Goal: Transaction & Acquisition: Book appointment/travel/reservation

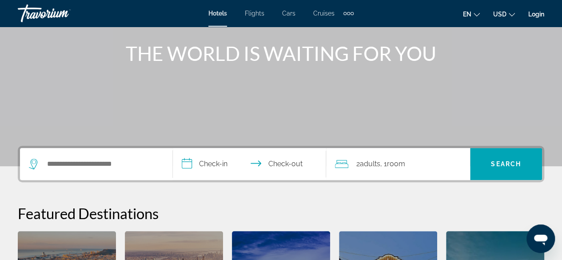
scroll to position [142, 0]
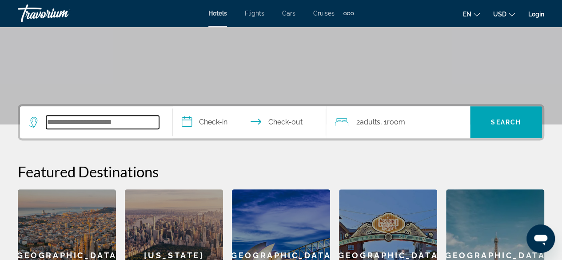
click at [103, 125] on input "Search widget" at bounding box center [102, 122] width 113 height 13
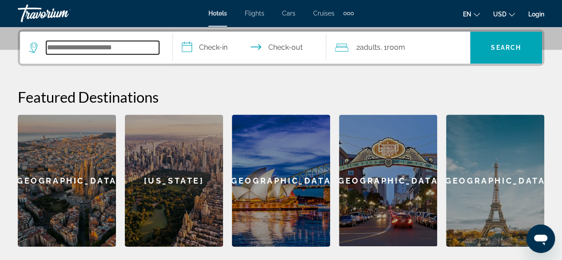
scroll to position [217, 0]
type input "*"
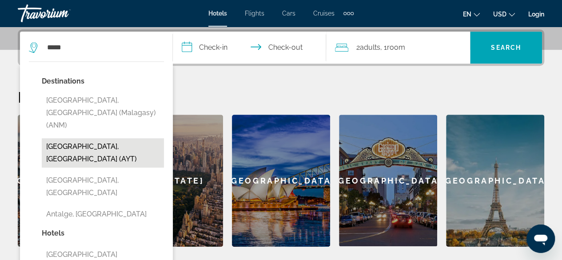
click at [63, 138] on button "[GEOGRAPHIC_DATA], [GEOGRAPHIC_DATA] (AYT)" at bounding box center [103, 152] width 122 height 29
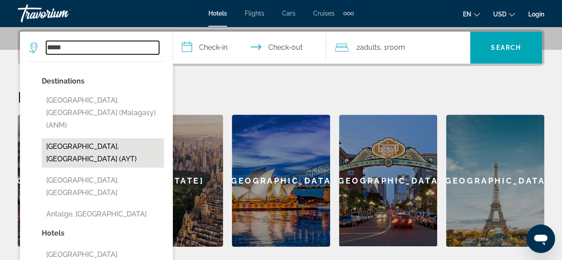
type input "**********"
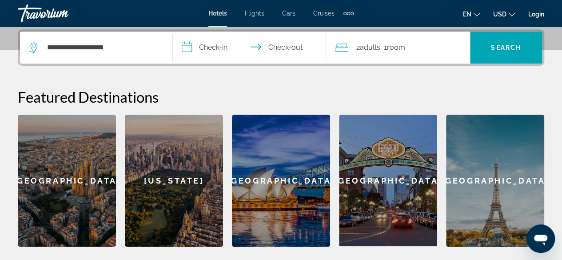
click at [221, 46] on input "**********" at bounding box center [251, 49] width 156 height 35
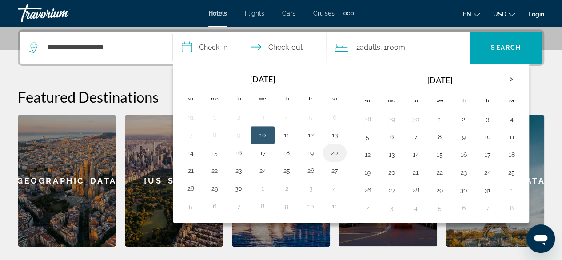
click at [328, 154] on button "20" at bounding box center [334, 153] width 14 height 12
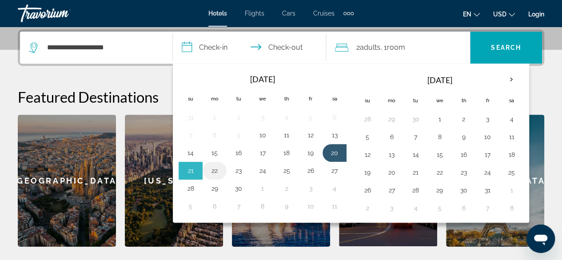
click at [217, 167] on button "22" at bounding box center [214, 170] width 14 height 12
type input "**********"
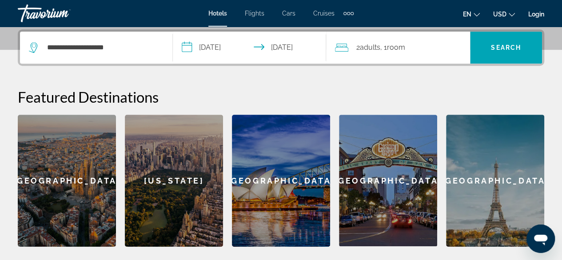
click at [403, 48] on span "Room" at bounding box center [396, 47] width 18 height 8
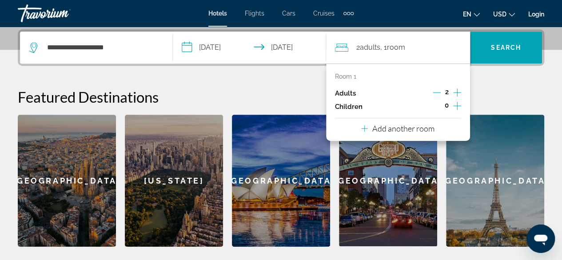
click at [455, 92] on icon "Increment adults" at bounding box center [457, 92] width 8 height 8
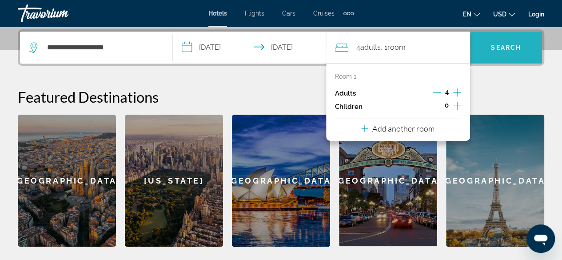
click at [505, 46] on span "Search" at bounding box center [506, 47] width 30 height 7
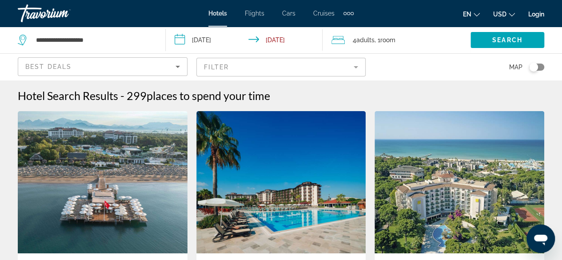
click at [177, 67] on icon "Sort by" at bounding box center [178, 67] width 4 height 2
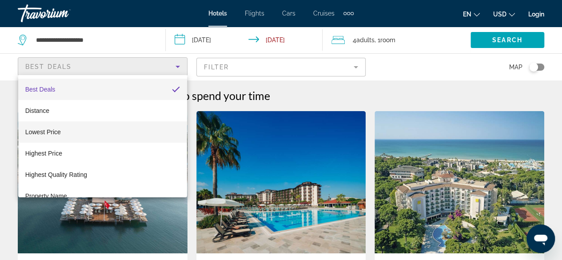
click at [148, 130] on mat-option "Lowest Price" at bounding box center [102, 131] width 169 height 21
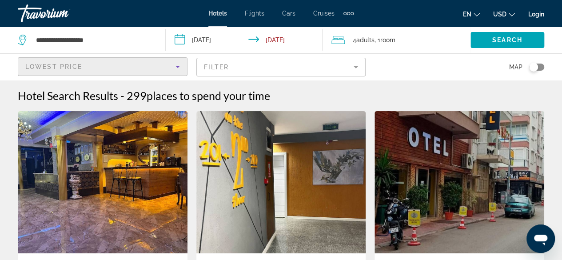
click at [355, 66] on mat-form-field "Filter" at bounding box center [281, 67] width 170 height 19
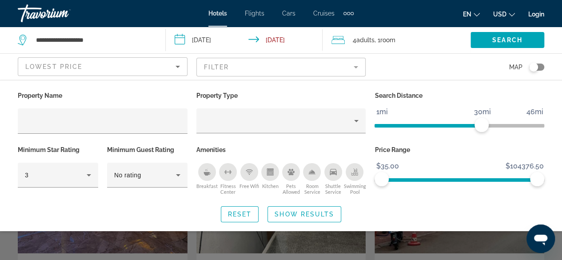
click at [210, 175] on icon "Breakfast" at bounding box center [206, 171] width 7 height 7
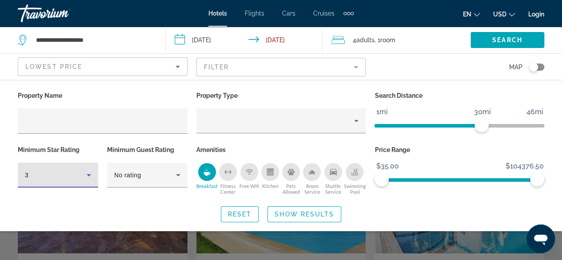
click at [86, 175] on icon "Hotel Filters" at bounding box center [89, 175] width 11 height 11
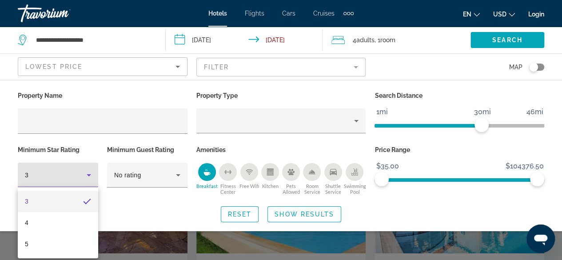
click at [177, 176] on div at bounding box center [281, 130] width 562 height 260
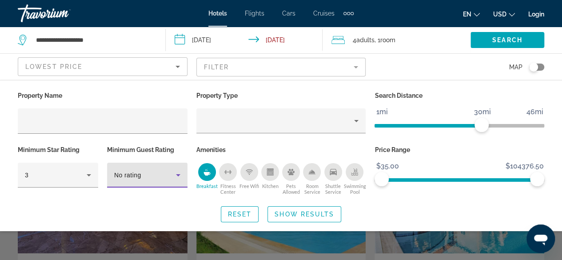
click at [177, 176] on icon "Hotel Filters" at bounding box center [178, 175] width 11 height 11
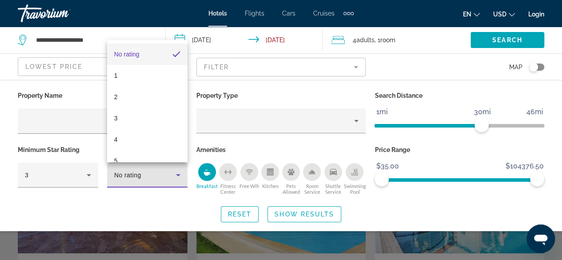
click at [252, 96] on div at bounding box center [281, 130] width 562 height 260
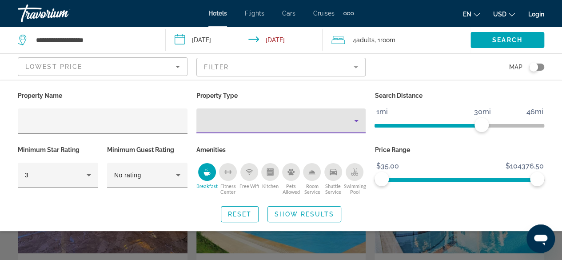
click at [356, 124] on icon "Property type" at bounding box center [356, 121] width 11 height 11
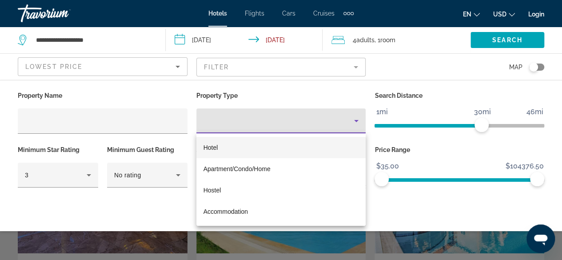
click at [357, 68] on div at bounding box center [281, 130] width 562 height 260
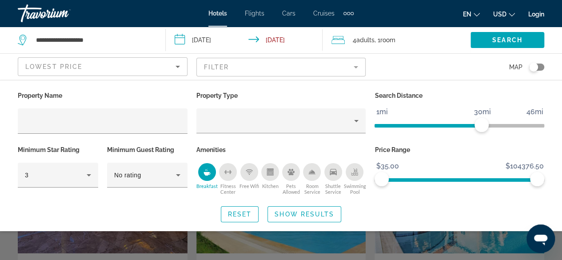
click at [357, 68] on mat-form-field "Filter" at bounding box center [281, 67] width 170 height 19
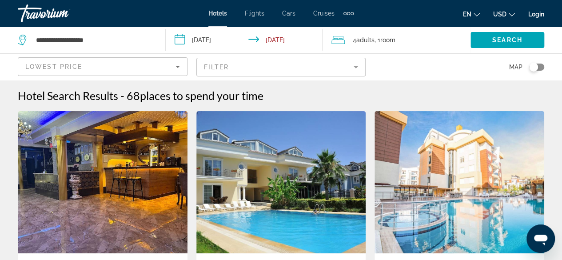
click at [357, 68] on mat-form-field "Filter" at bounding box center [281, 67] width 170 height 19
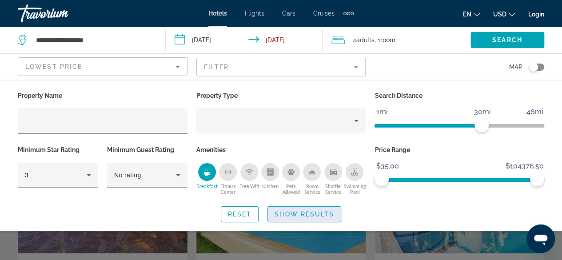
click at [312, 214] on span "Show Results" at bounding box center [305, 214] width 60 height 7
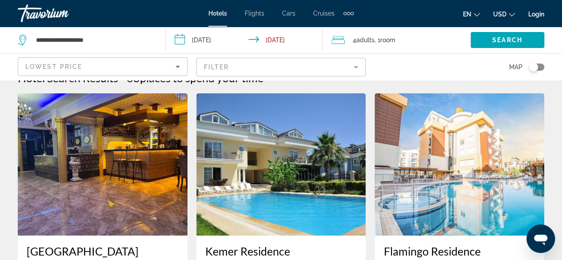
scroll to position [71, 0]
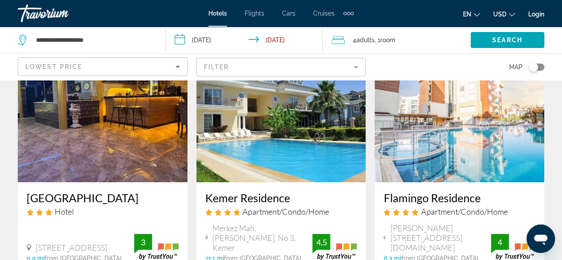
click at [357, 65] on mat-form-field "Filter" at bounding box center [281, 67] width 170 height 19
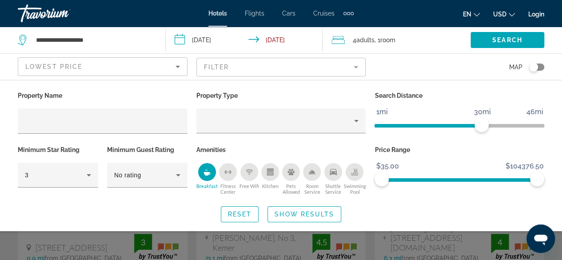
click at [355, 70] on mat-form-field "Filter" at bounding box center [281, 67] width 170 height 19
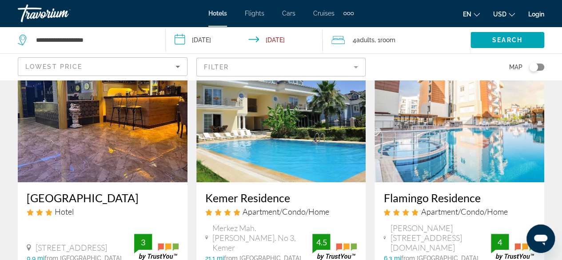
click at [355, 70] on mat-form-field "Filter" at bounding box center [281, 67] width 170 height 19
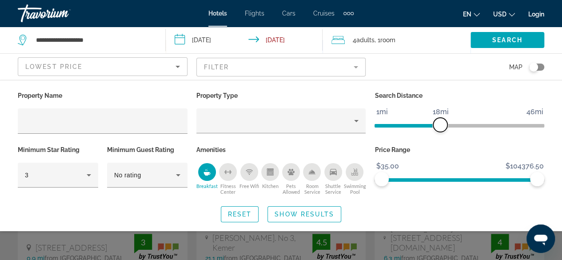
drag, startPoint x: 480, startPoint y: 122, endPoint x: 439, endPoint y: 128, distance: 41.7
click at [439, 128] on span "ngx-slider" at bounding box center [440, 125] width 14 height 14
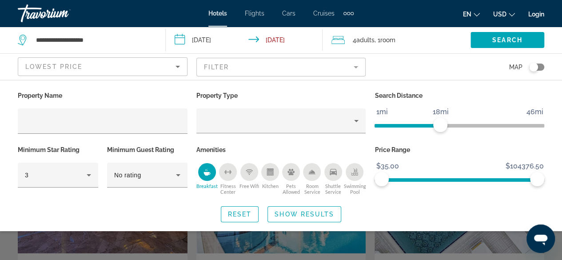
click at [537, 67] on div "Toggle map" at bounding box center [533, 67] width 9 height 9
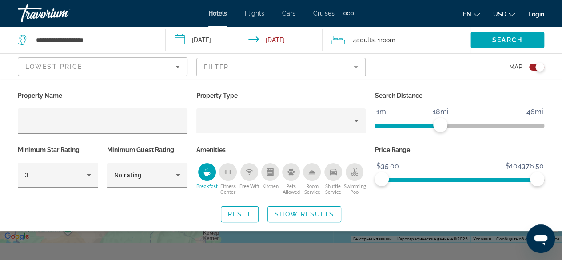
scroll to position [80, 0]
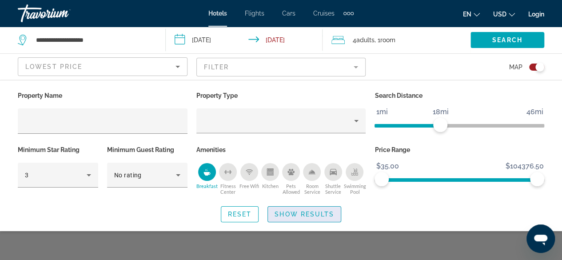
click at [313, 209] on span "Search widget" at bounding box center [304, 213] width 73 height 21
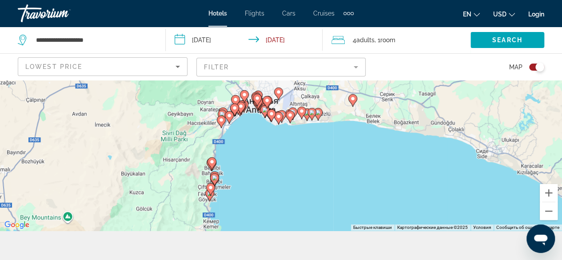
scroll to position [16, 0]
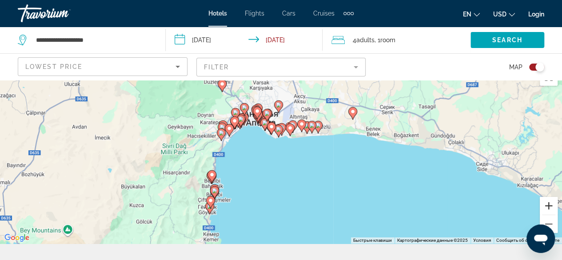
click at [547, 208] on button "Увеличить" at bounding box center [549, 206] width 18 height 18
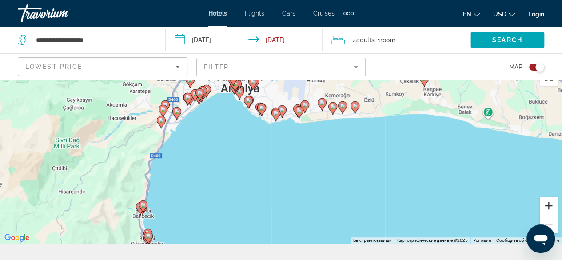
click at [547, 208] on button "Увеличить" at bounding box center [549, 206] width 18 height 18
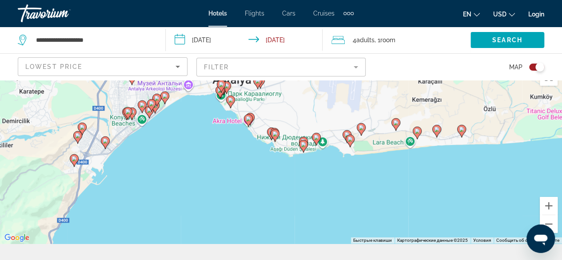
drag, startPoint x: 209, startPoint y: 125, endPoint x: 243, endPoint y: 191, distance: 74.3
click at [243, 191] on div "Чтобы активировать перетаскивание с помощью клавиатуры, нажмите Alt + Ввод. Пос…" at bounding box center [281, 154] width 562 height 180
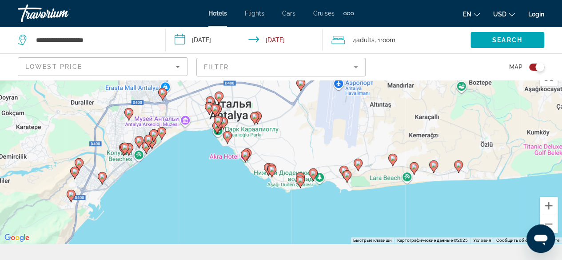
drag, startPoint x: 194, startPoint y: 133, endPoint x: 191, endPoint y: 176, distance: 43.7
click at [191, 176] on div "Чтобы активировать перетаскивание с помощью клавиатуры, нажмите Alt + Ввод. Пос…" at bounding box center [281, 154] width 562 height 180
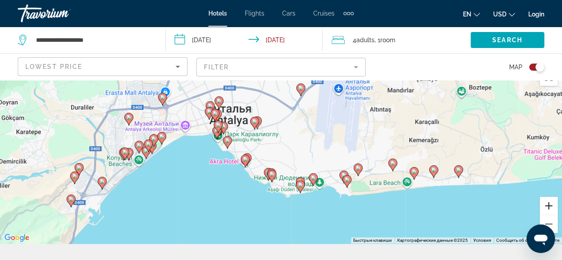
click at [547, 209] on button "Увеличить" at bounding box center [549, 206] width 18 height 18
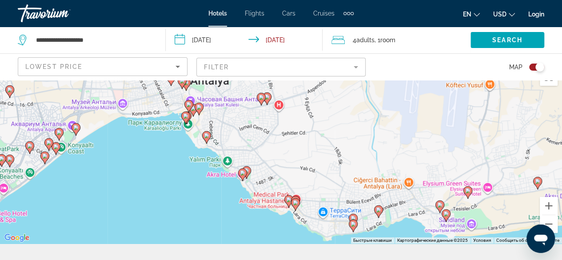
drag, startPoint x: 83, startPoint y: 184, endPoint x: 119, endPoint y: 182, distance: 36.5
click at [119, 182] on div "Чтобы активировать перетаскивание с помощью клавиатуры, нажмите Alt + Ввод. Пос…" at bounding box center [281, 154] width 562 height 180
click at [46, 157] on image "Main content" at bounding box center [44, 155] width 5 height 5
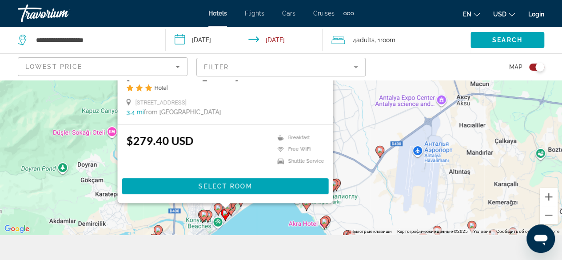
scroll to position [0, 0]
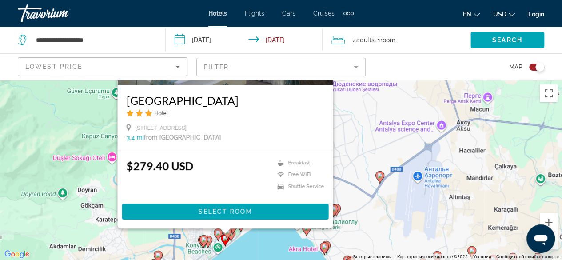
click at [269, 239] on div "Чтобы активировать перетаскивание с помощью клавиатуры, нажмите Alt + Ввод. Пос…" at bounding box center [281, 170] width 562 height 180
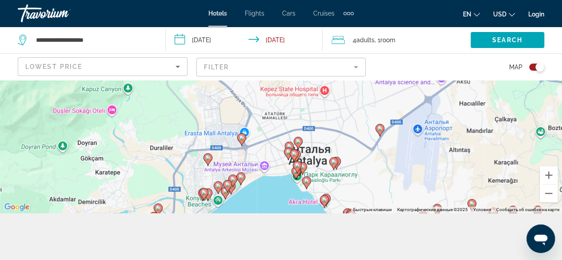
scroll to position [71, 0]
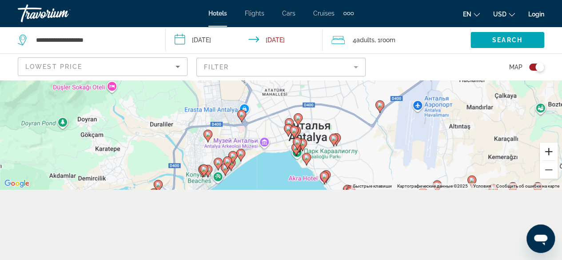
click at [548, 153] on button "Увеличить" at bounding box center [549, 152] width 18 height 18
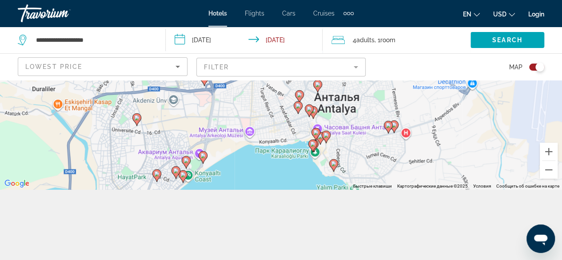
drag, startPoint x: 403, startPoint y: 164, endPoint x: 404, endPoint y: 100, distance: 64.0
click at [404, 100] on div "Чтобы активировать перетаскивание с помощью клавиатуры, нажмите Alt + Ввод. Пос…" at bounding box center [281, 99] width 562 height 180
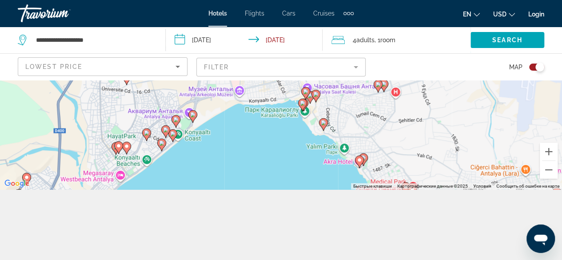
drag, startPoint x: 374, startPoint y: 149, endPoint x: 361, endPoint y: 109, distance: 41.6
click at [361, 109] on div "Чтобы активировать перетаскивание с помощью клавиатуры, нажмите Alt + Ввод. Пос…" at bounding box center [281, 99] width 562 height 180
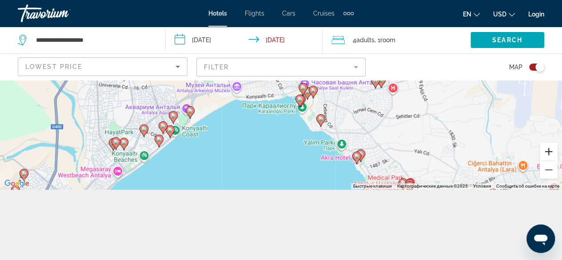
click at [551, 152] on button "Увеличить" at bounding box center [549, 152] width 18 height 18
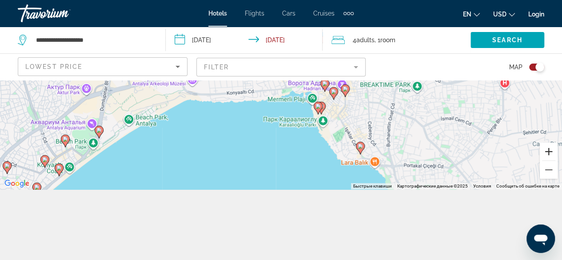
click at [551, 152] on button "Увеличить" at bounding box center [549, 152] width 18 height 18
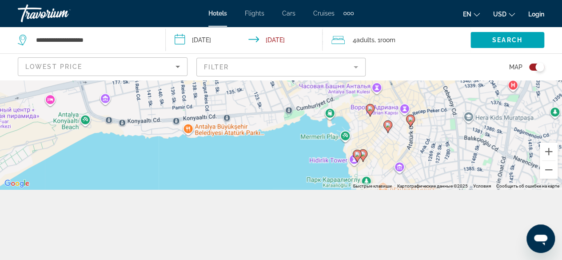
drag, startPoint x: 243, startPoint y: 111, endPoint x: 246, endPoint y: 145, distance: 34.7
click at [246, 145] on div "Чтобы активировать перетаскивание с помощью клавиатуры, нажмите Alt + Ввод. Пос…" at bounding box center [281, 99] width 562 height 180
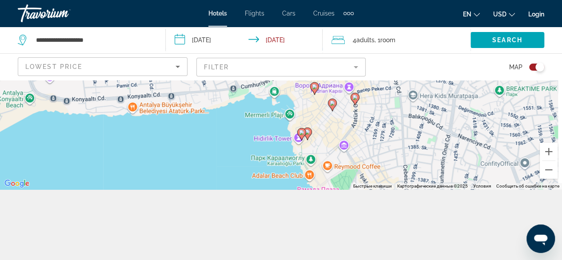
drag, startPoint x: 306, startPoint y: 167, endPoint x: 243, endPoint y: 143, distance: 67.5
click at [243, 143] on div "Чтобы активировать перетаскивание с помощью клавиатуры, нажмите Alt + Ввод. Пос…" at bounding box center [281, 99] width 562 height 180
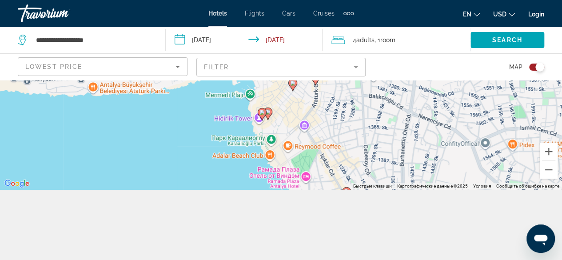
drag, startPoint x: 329, startPoint y: 146, endPoint x: 293, endPoint y: 124, distance: 41.5
click at [293, 124] on div "Чтобы активировать перетаскивание с помощью клавиатуры, нажмите Alt + Ввод. Пос…" at bounding box center [281, 99] width 562 height 180
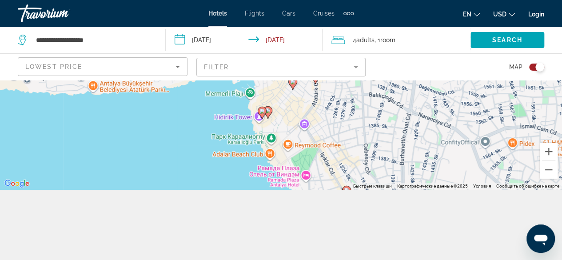
click at [263, 112] on image "Main content" at bounding box center [261, 110] width 5 height 5
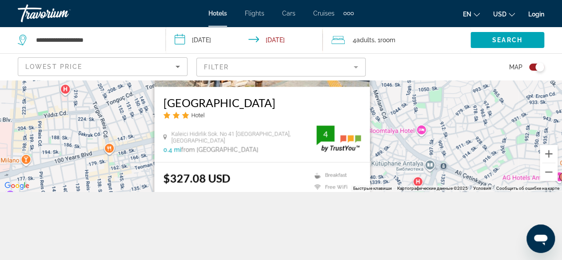
scroll to position [80, 0]
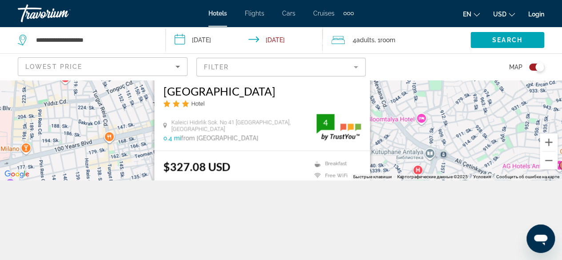
click at [330, 152] on div "$327.08 USD Breakfast Free WiFi Shuttle Service 4 Select Room" at bounding box center [261, 190] width 215 height 78
click at [544, 158] on button "Уменьшить" at bounding box center [549, 161] width 18 height 18
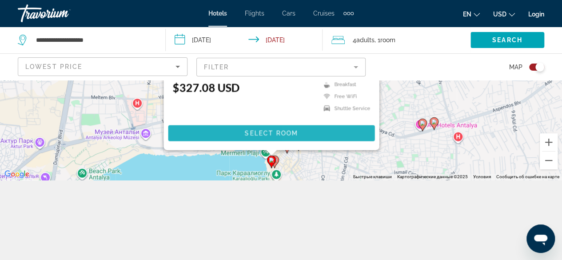
click at [319, 133] on span "Main content" at bounding box center [271, 133] width 207 height 21
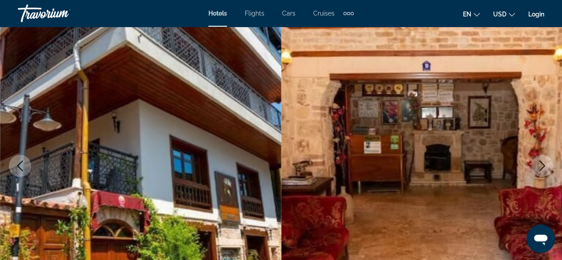
scroll to position [27, 0]
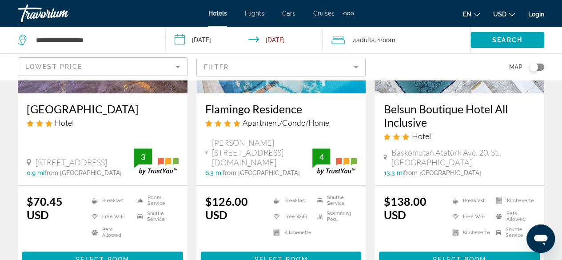
scroll to position [201, 0]
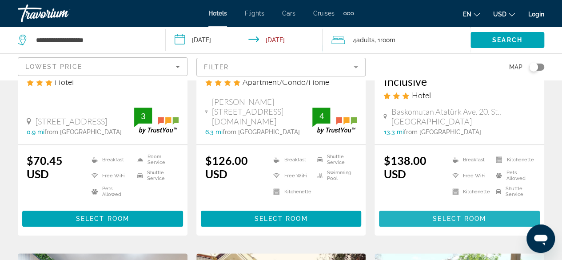
click at [464, 215] on span "Select Room" at bounding box center [459, 218] width 53 height 7
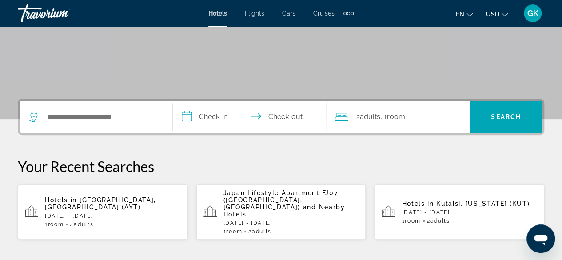
scroll to position [189, 0]
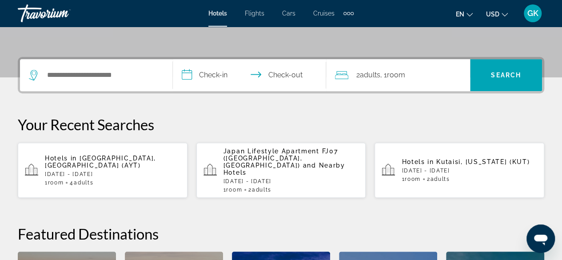
click at [118, 159] on div "Hotels in [GEOGRAPHIC_DATA], [GEOGRAPHIC_DATA] (AYT) [DATE] - [DATE] 1 Room roo…" at bounding box center [113, 170] width 136 height 31
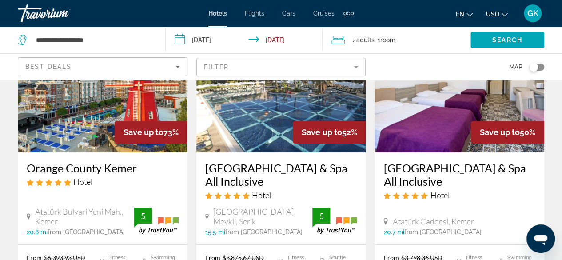
scroll to position [97, 0]
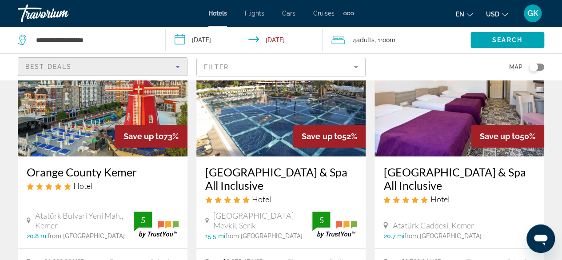
click at [179, 66] on icon "Sort by" at bounding box center [177, 66] width 11 height 11
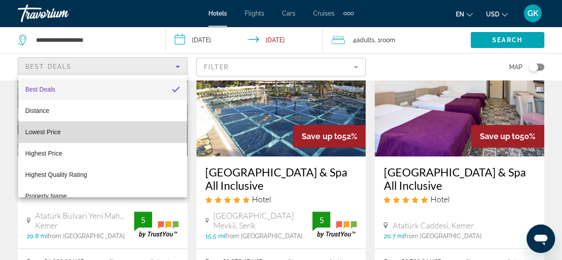
click at [162, 128] on mat-option "Lowest Price" at bounding box center [102, 131] width 169 height 21
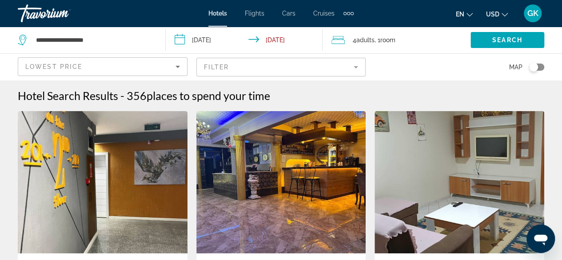
click at [353, 64] on mat-form-field "Filter" at bounding box center [281, 67] width 170 height 19
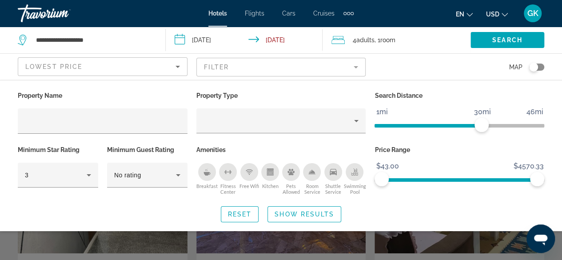
click at [211, 175] on div "Breakfast" at bounding box center [207, 172] width 18 height 18
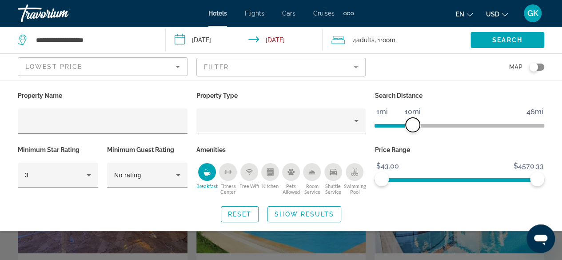
drag, startPoint x: 480, startPoint y: 124, endPoint x: 414, endPoint y: 130, distance: 66.0
click at [414, 130] on span "ngx-slider" at bounding box center [413, 125] width 14 height 14
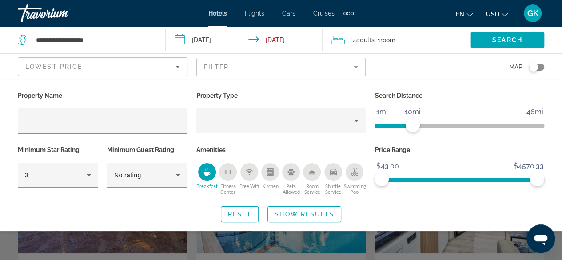
click at [356, 68] on mat-form-field "Filter" at bounding box center [281, 67] width 170 height 19
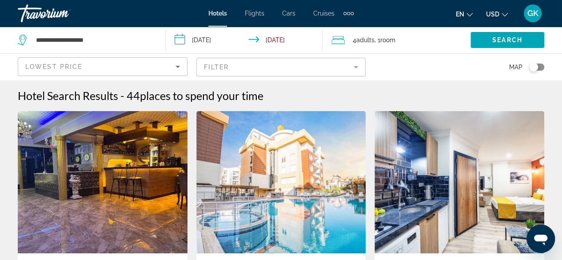
click at [359, 65] on mat-form-field "Filter" at bounding box center [281, 67] width 170 height 19
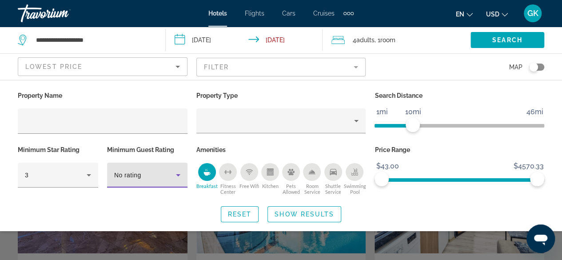
click at [176, 178] on icon "Hotel Filters" at bounding box center [178, 175] width 11 height 11
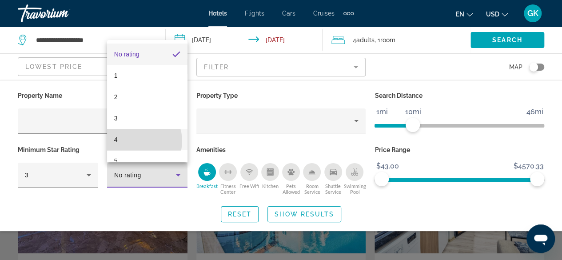
click at [137, 141] on mat-option "4" at bounding box center [147, 139] width 80 height 21
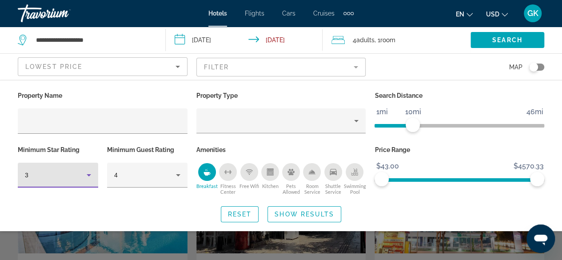
click at [90, 176] on icon "Hotel Filters" at bounding box center [89, 175] width 11 height 11
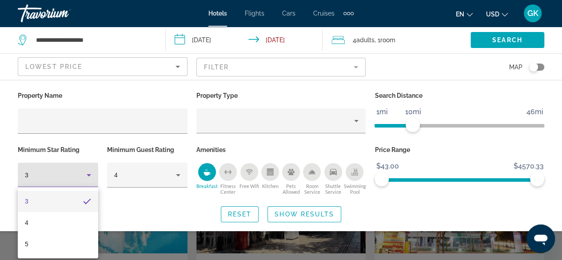
click at [308, 216] on div at bounding box center [281, 130] width 562 height 260
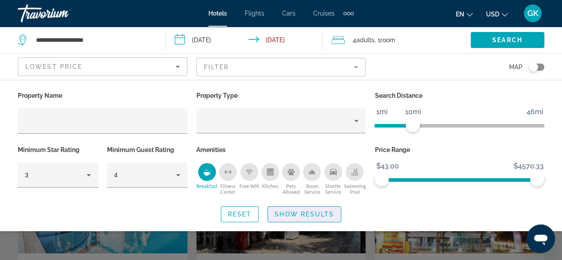
click at [308, 216] on span "Show Results" at bounding box center [305, 214] width 60 height 7
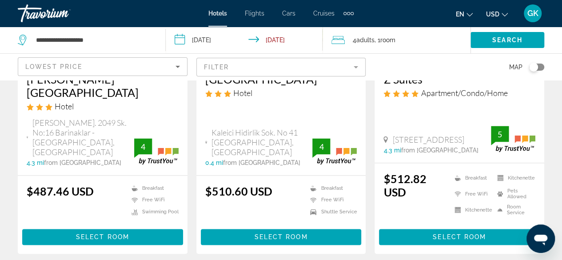
scroll to position [531, 0]
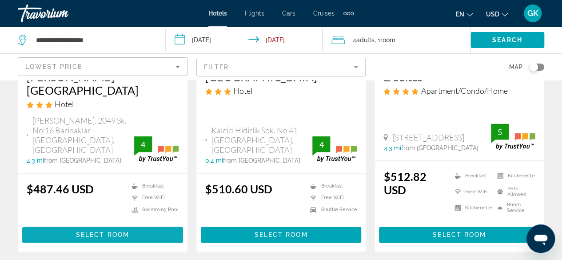
click at [113, 231] on span "Select Room" at bounding box center [102, 234] width 53 height 7
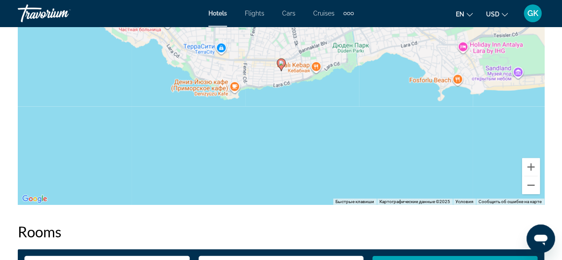
scroll to position [1116, 0]
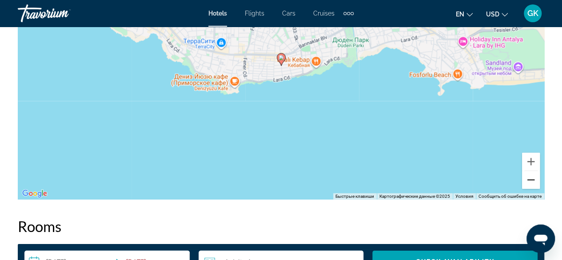
click at [533, 182] on button "Уменьшить" at bounding box center [531, 180] width 18 height 18
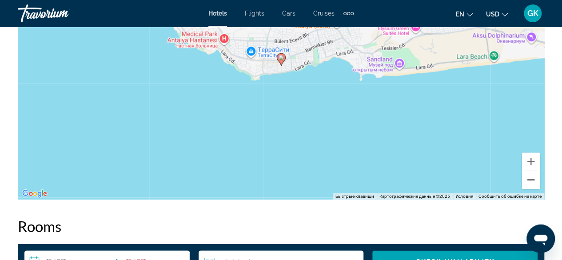
click at [533, 182] on button "Уменьшить" at bounding box center [531, 180] width 18 height 18
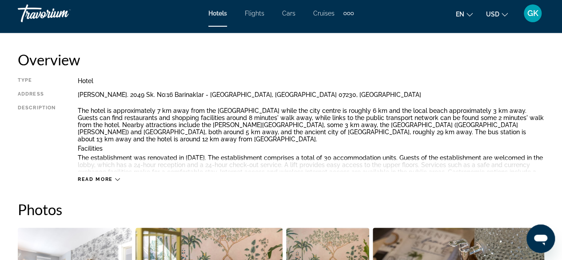
scroll to position [445, 0]
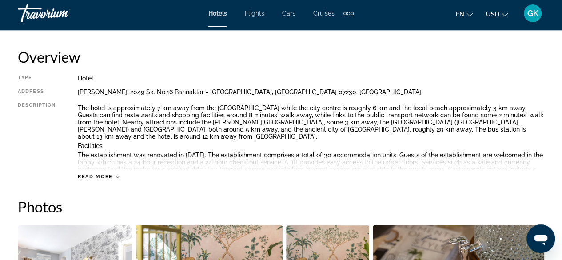
click at [116, 179] on div "Read more" at bounding box center [99, 177] width 42 height 6
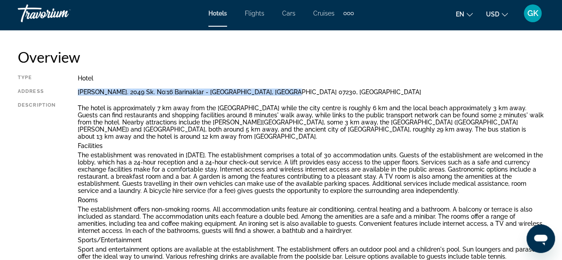
drag, startPoint x: 76, startPoint y: 92, endPoint x: 280, endPoint y: 91, distance: 204.4
click at [280, 91] on div "Type Hotel Address Caglayan Mh. 2049 Sk. No:16 Barinaklar - Lara, Antalya 07230…" at bounding box center [281, 193] width 527 height 236
copy div "Caglayan Mh. 2049 Sk. No:16 Barinaklar - Lara, Antalya 07230, Turkey"
